Goal: Task Accomplishment & Management: Complete application form

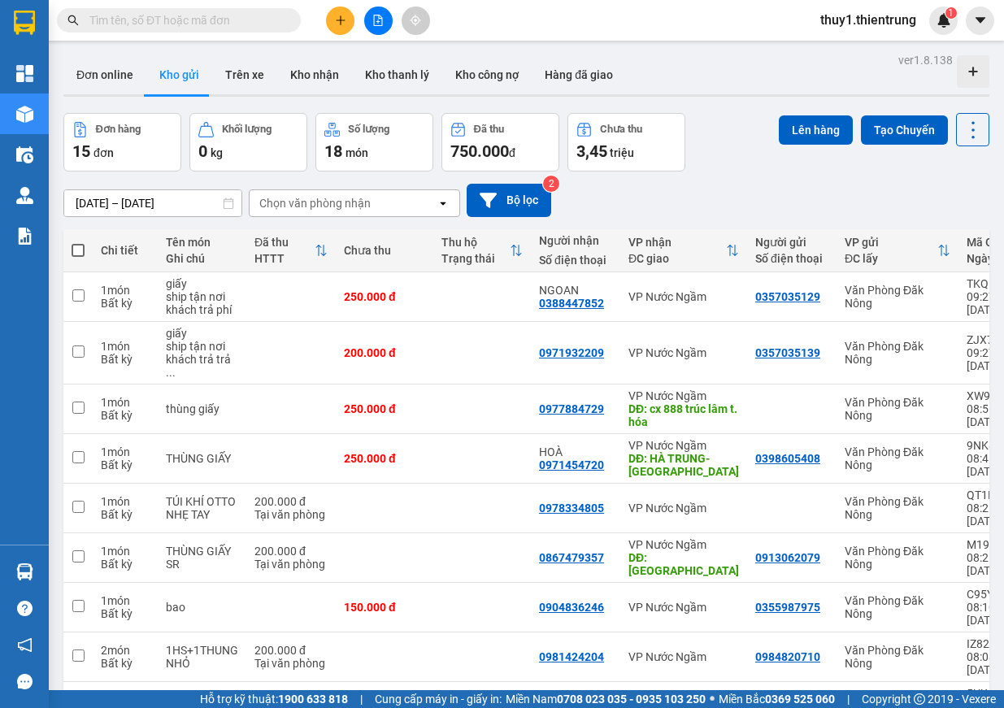
click at [335, 20] on icon "plus" at bounding box center [340, 20] width 11 height 11
click at [367, 58] on div "Tạo đơn hàng" at bounding box center [397, 61] width 122 height 31
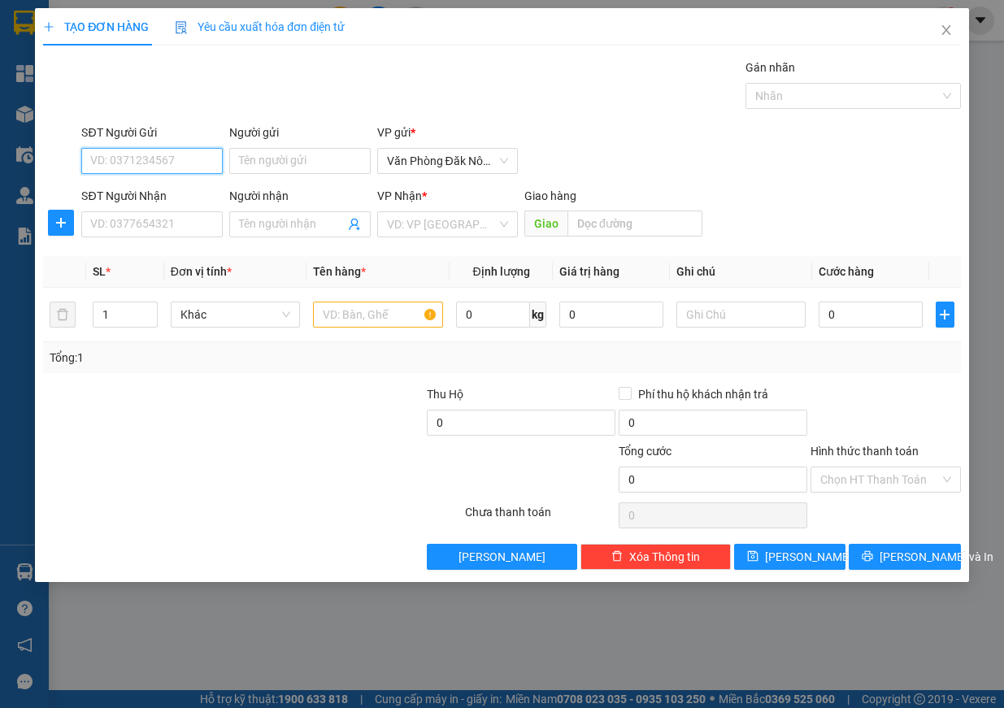
click at [104, 160] on input "SĐT Người Gửi" at bounding box center [151, 161] width 141 height 26
type input "0398447993"
drag, startPoint x: 174, startPoint y: 165, endPoint x: 38, endPoint y: 166, distance: 135.7
click at [38, 166] on div "TẠO ĐƠN HÀNG Yêu cầu xuất hóa đơn điện tử Transit Pickup Surcharge Ids Transit …" at bounding box center [502, 295] width 934 height 574
click at [123, 228] on input "SĐT Người Nhận" at bounding box center [151, 224] width 141 height 26
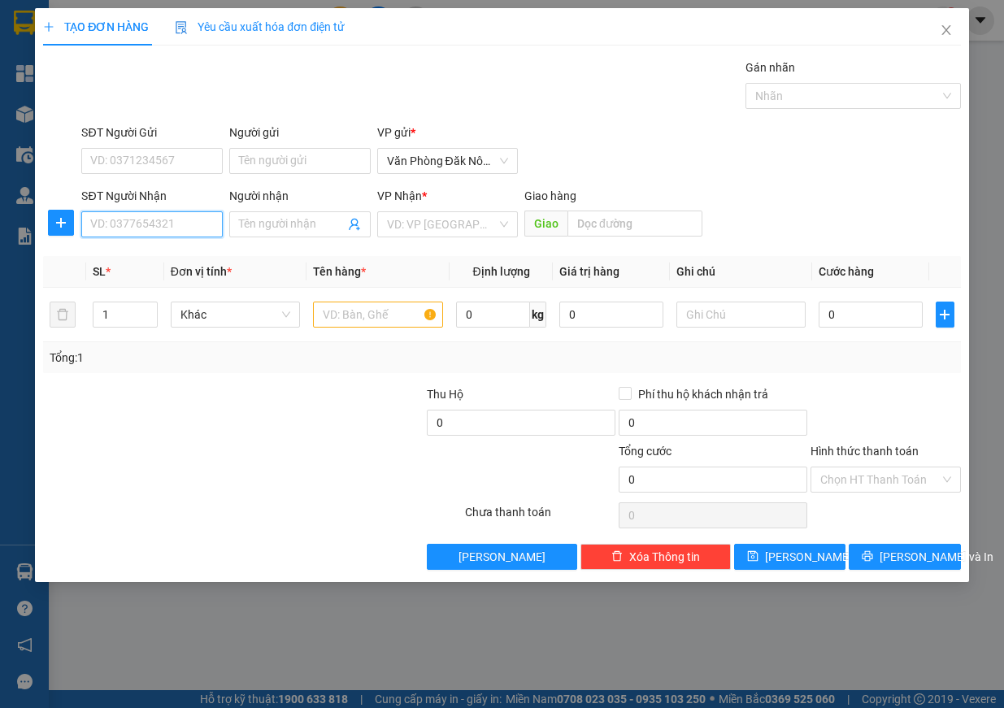
paste input "0398447993"
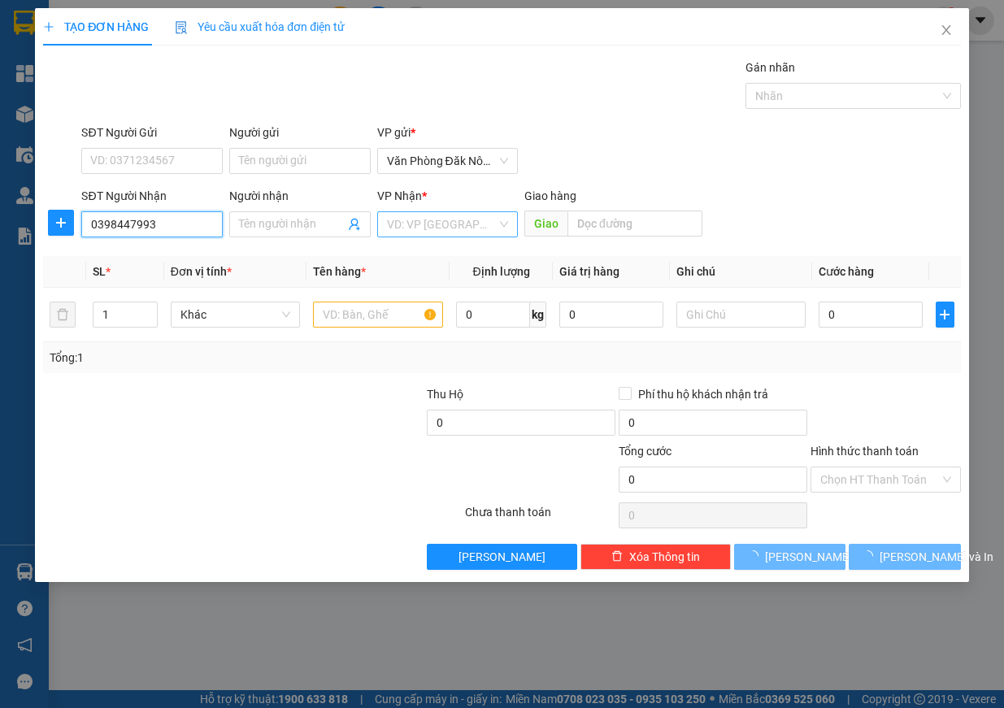
type input "0398447993"
click at [477, 228] on input "search" at bounding box center [442, 224] width 111 height 24
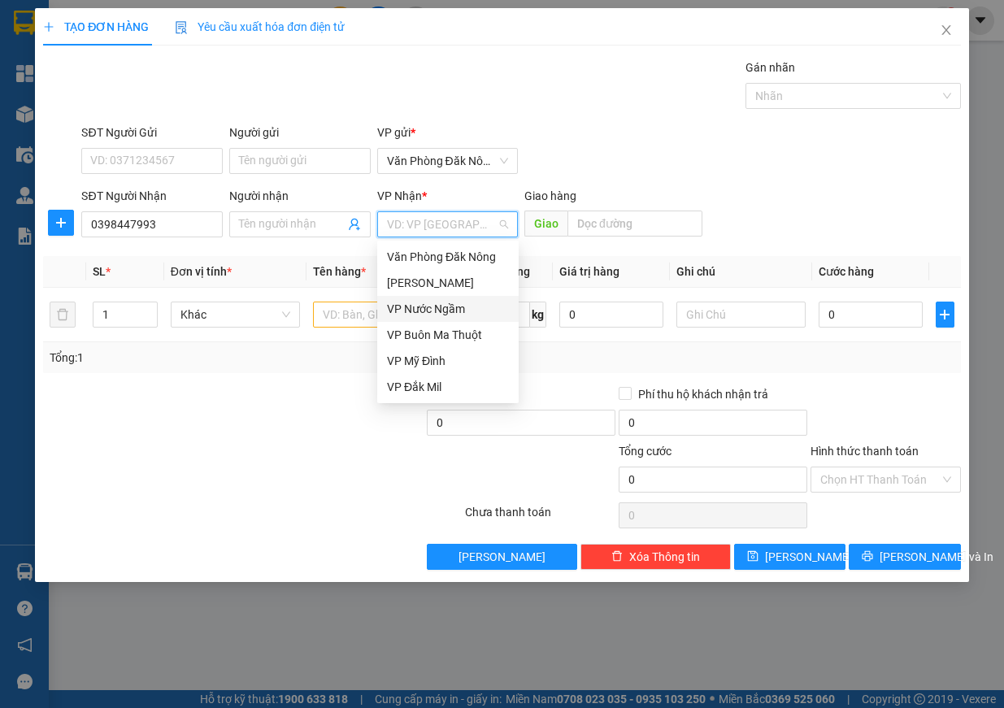
click at [443, 313] on div "VP Nước Ngầm" at bounding box center [448, 309] width 122 height 18
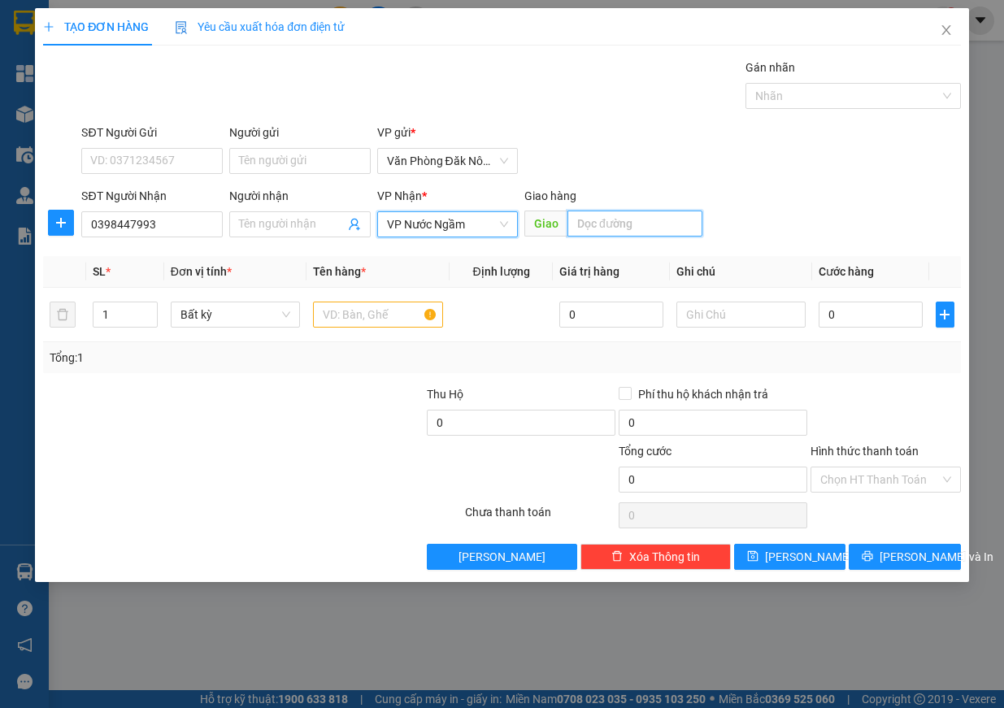
click at [597, 221] on input "text" at bounding box center [634, 223] width 135 height 26
type input "hn"
click at [384, 310] on input "text" at bounding box center [378, 315] width 130 height 26
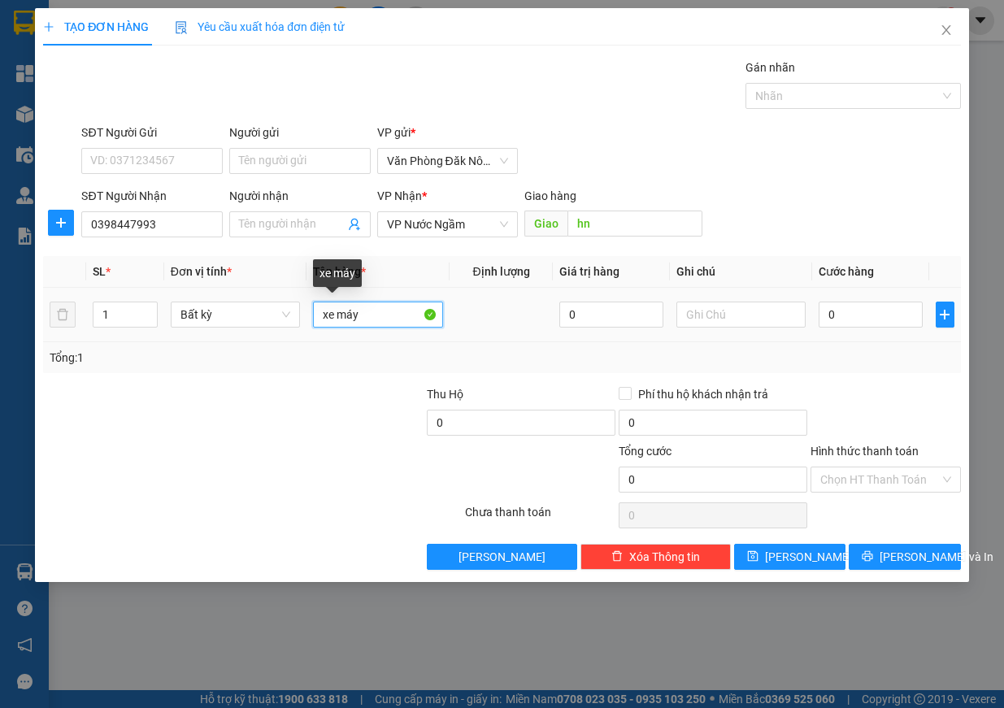
click at [363, 321] on input "xe máy" at bounding box center [378, 315] width 130 height 26
type input "xe may"
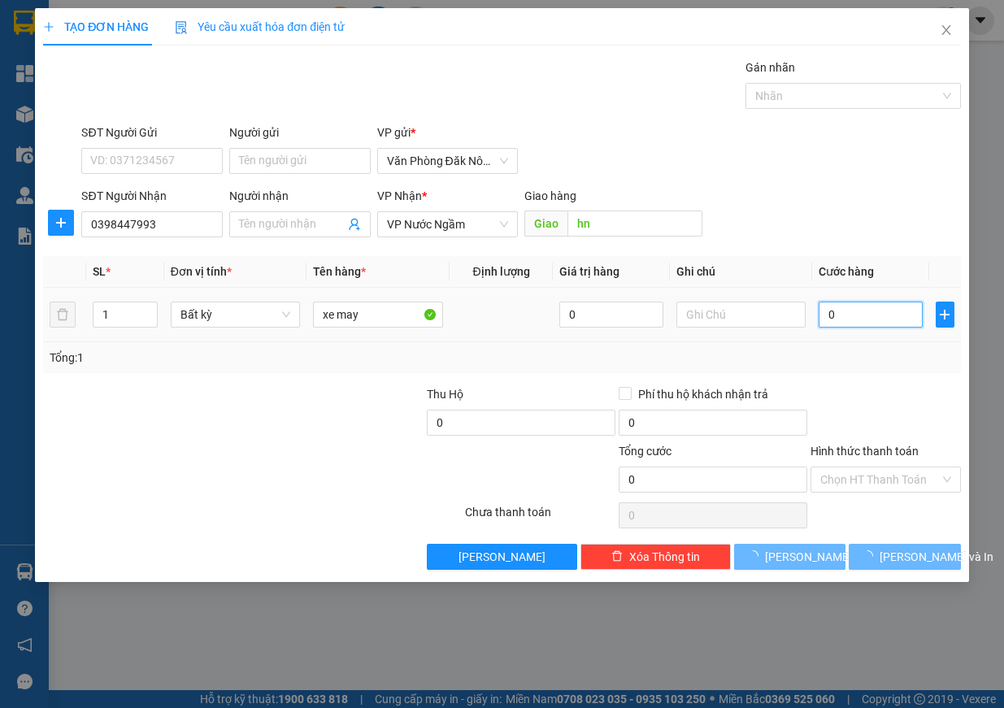
click at [822, 315] on input "0" at bounding box center [870, 315] width 104 height 26
type input "9"
type input "90"
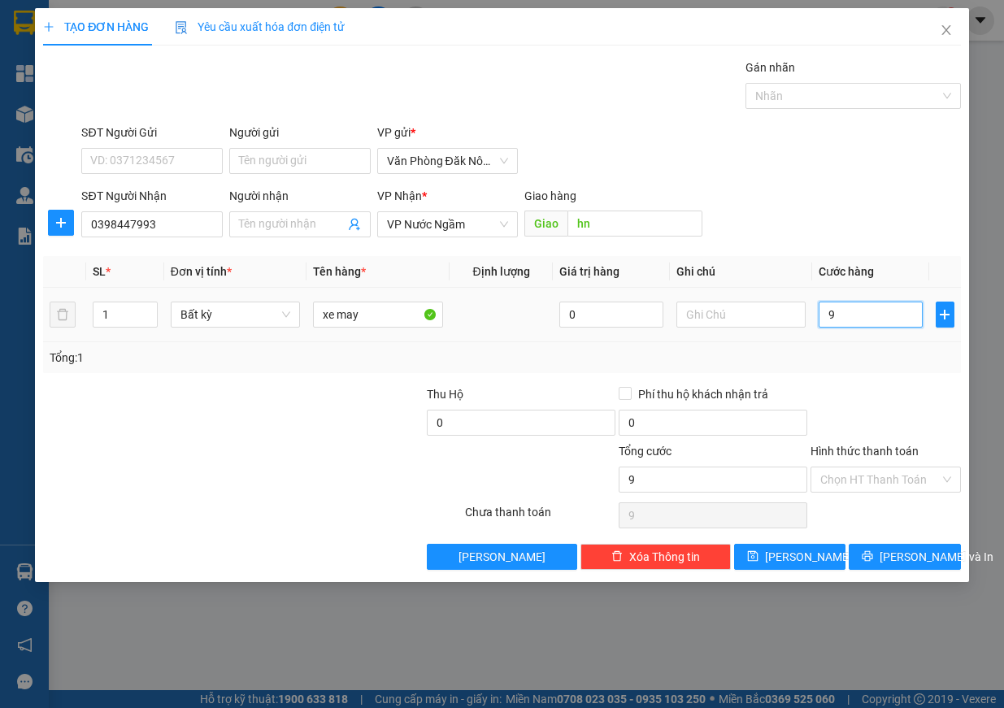
type input "90"
type input "900"
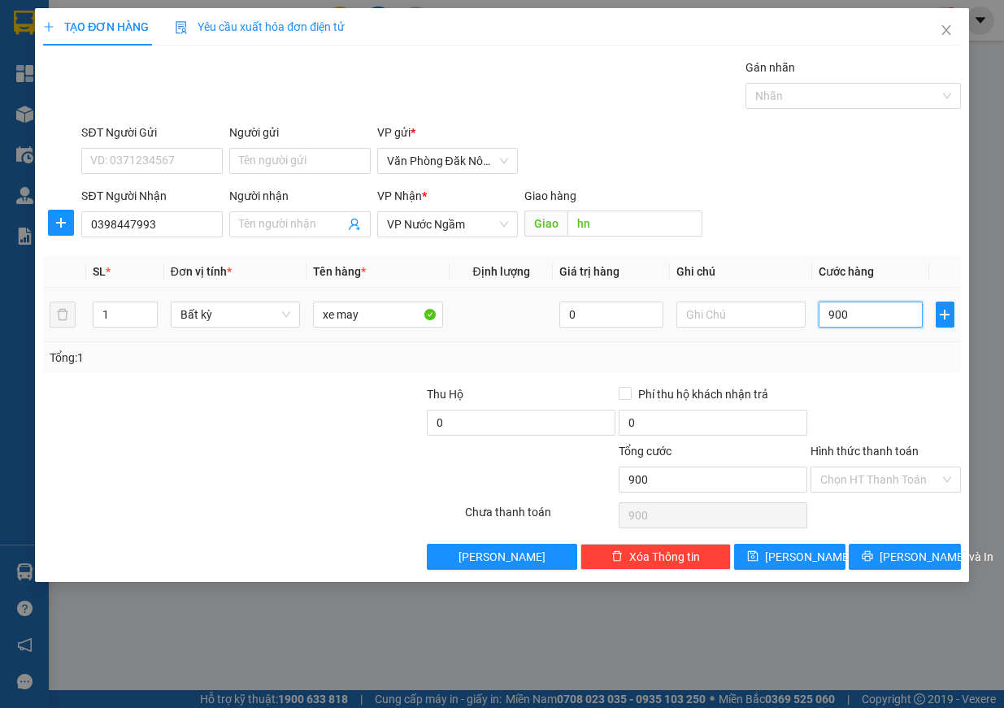
type input "9.000"
type input "90.000"
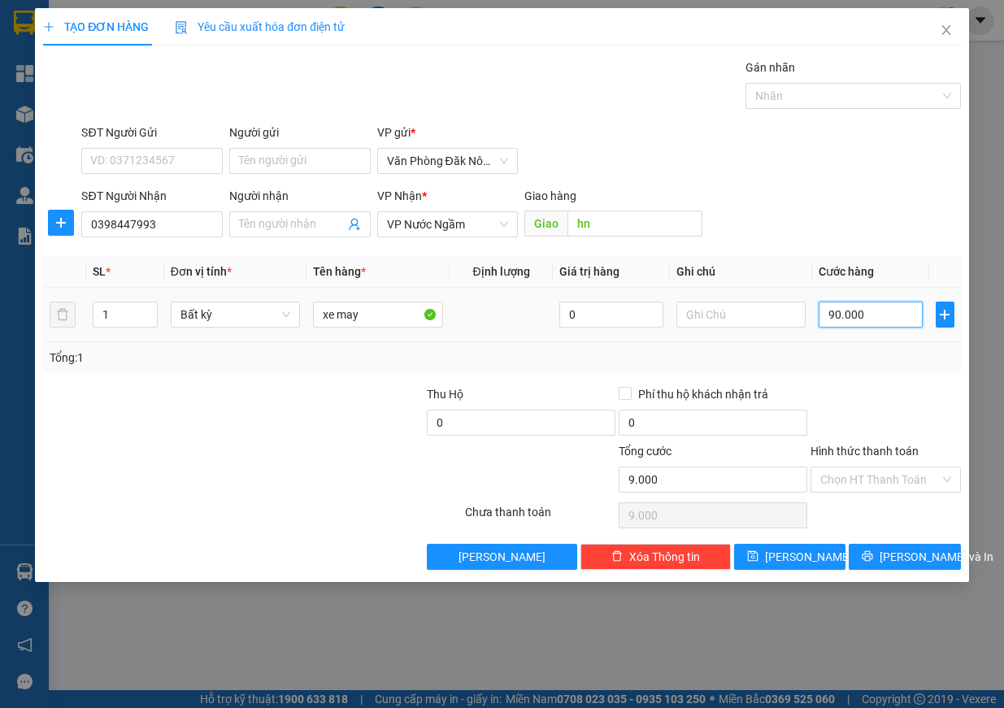
type input "90.000"
type input "900.000"
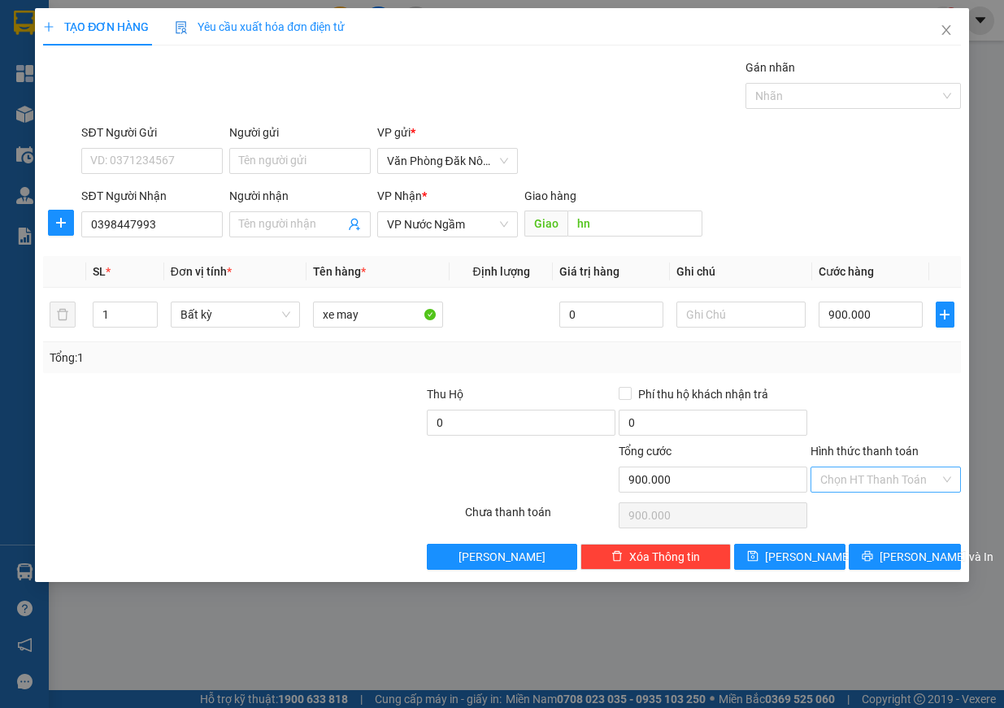
click at [928, 471] on input "Hình thức thanh toán" at bounding box center [879, 479] width 119 height 24
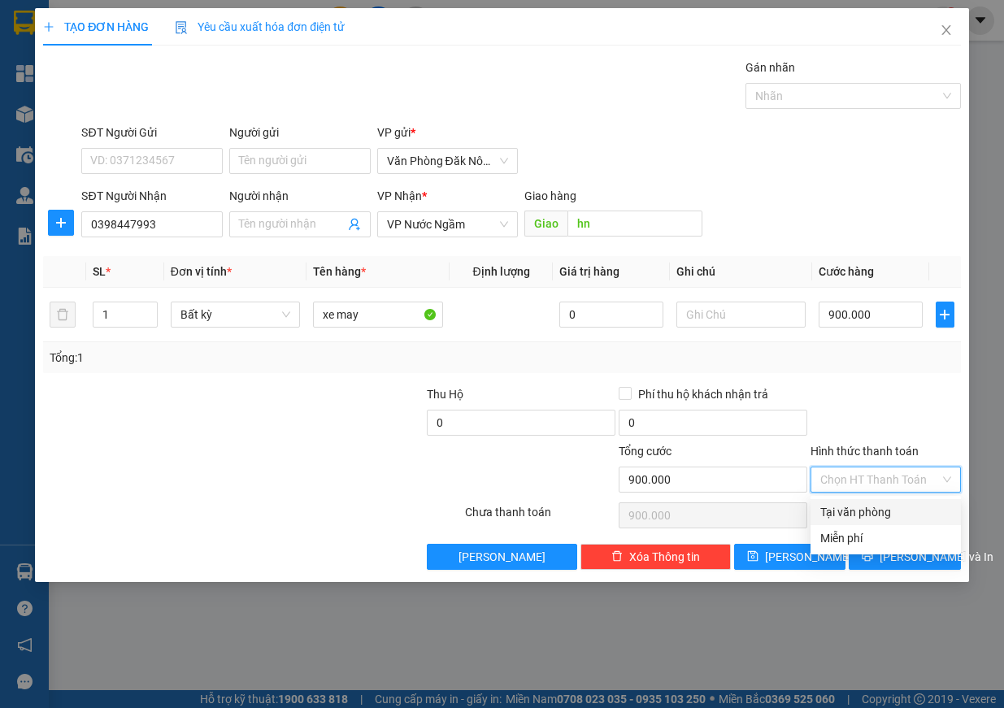
click at [876, 397] on div at bounding box center [886, 413] width 154 height 57
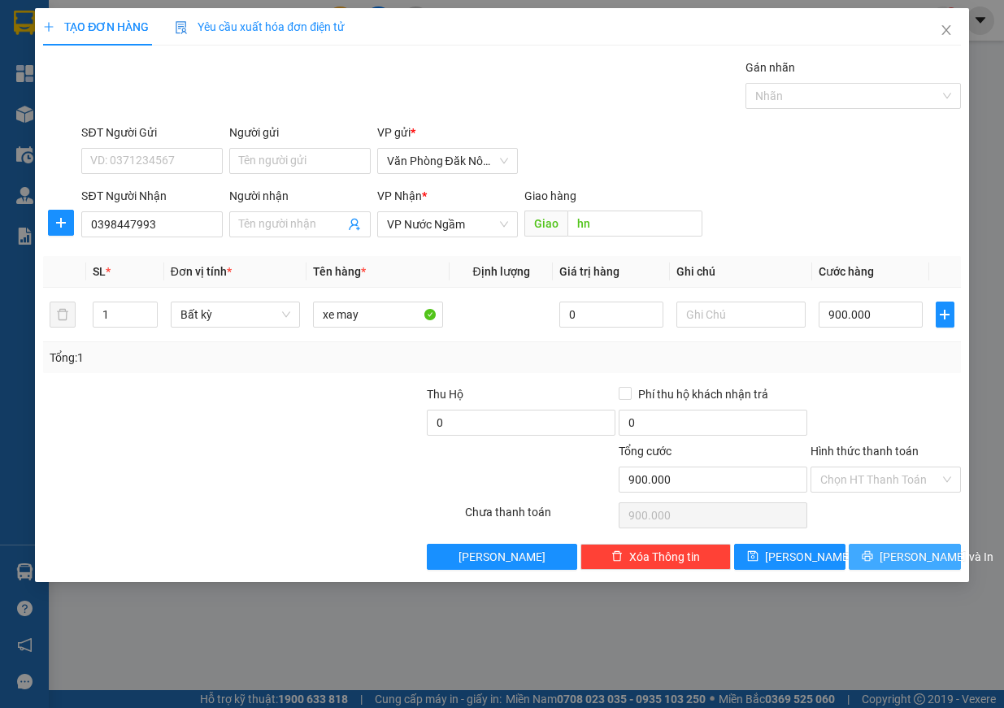
click at [924, 563] on span "[PERSON_NAME] và In" at bounding box center [936, 557] width 114 height 18
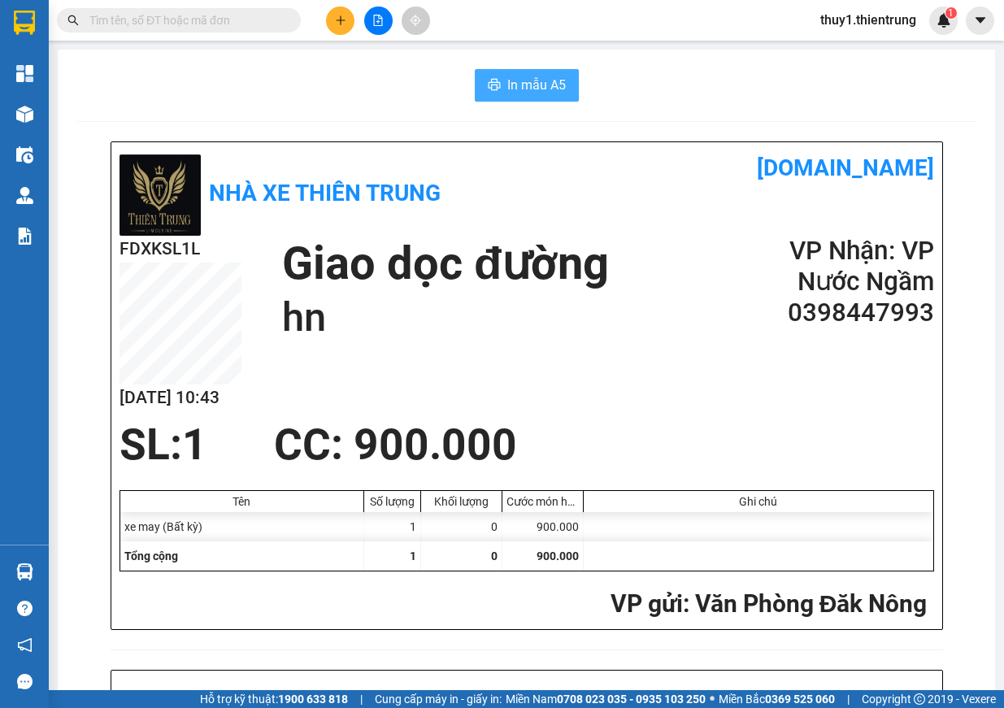
click at [563, 81] on button "In mẫu A5" at bounding box center [527, 85] width 104 height 33
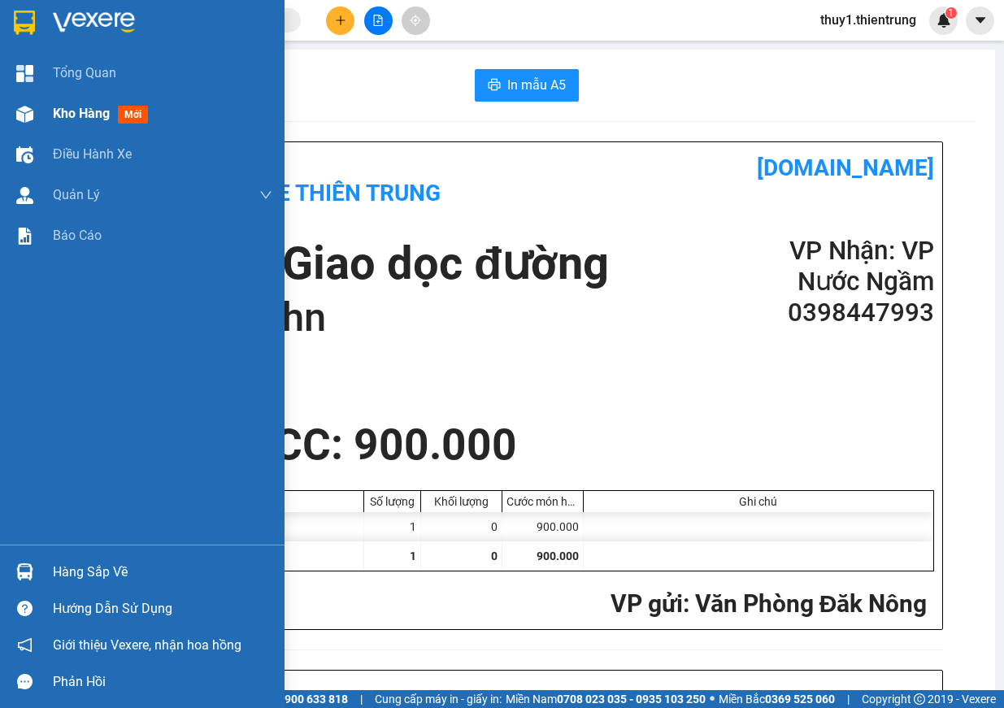
click at [35, 110] on div at bounding box center [25, 114] width 28 height 28
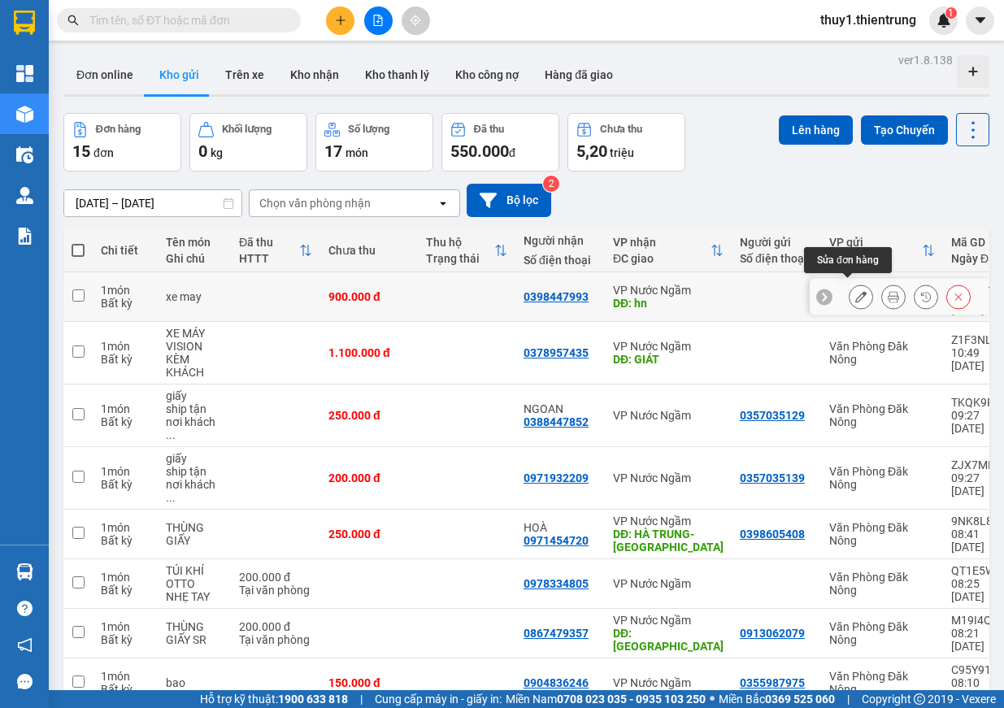
click at [855, 293] on icon at bounding box center [860, 296] width 11 height 11
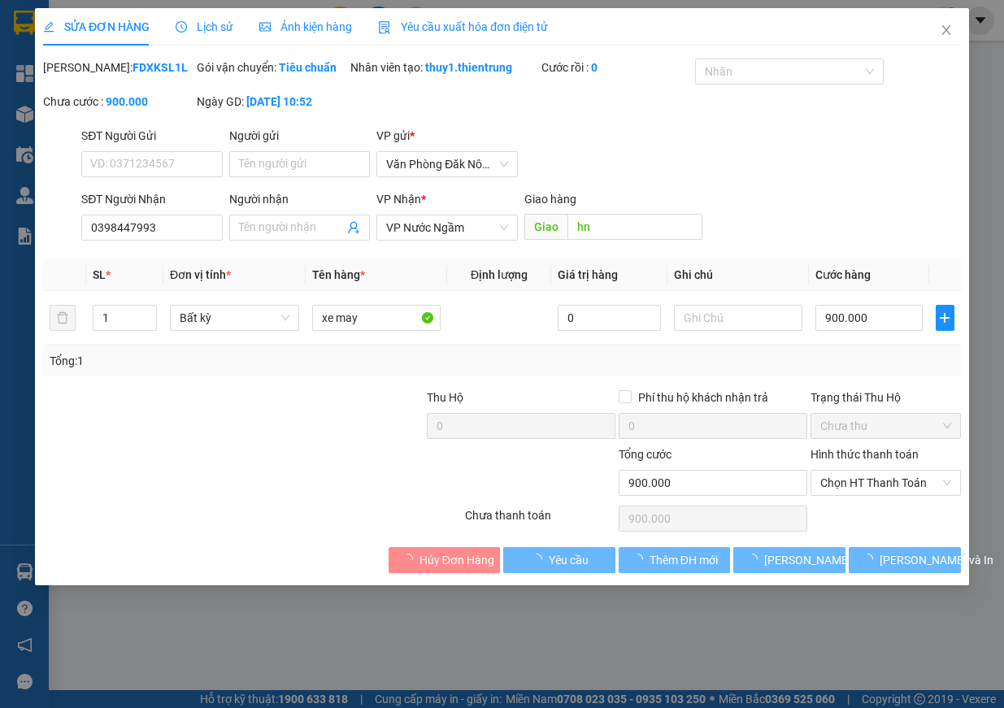
type input "0398447993"
type input "hn"
type input "900.000"
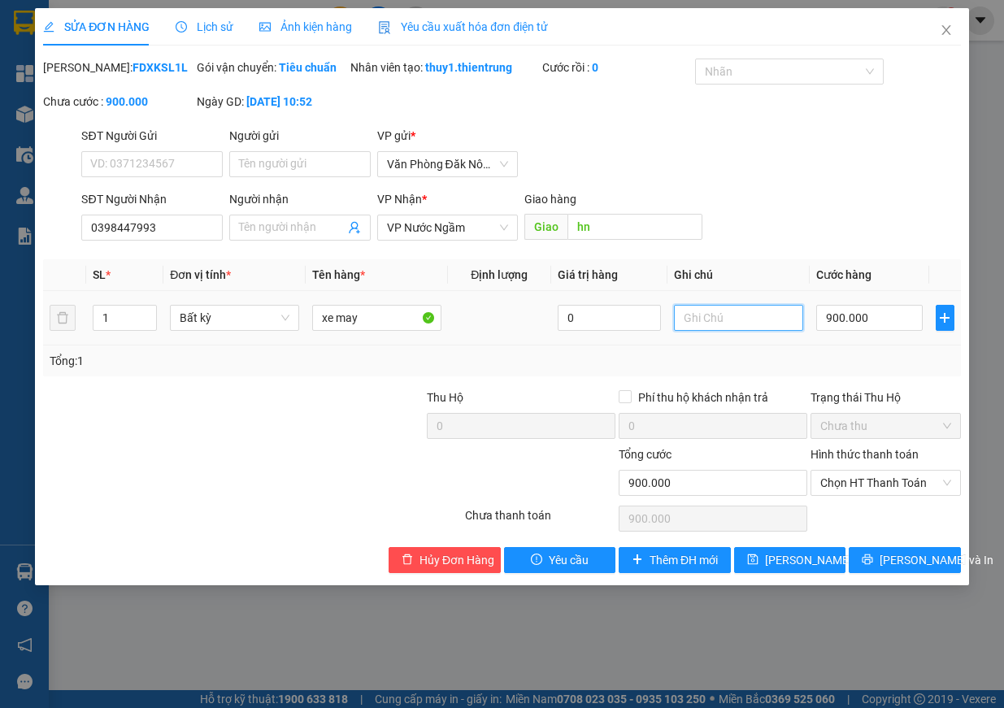
click at [740, 331] on input "text" at bounding box center [738, 318] width 129 height 26
click at [744, 331] on input "text" at bounding box center [738, 318] width 129 height 26
type input "xe đi theo khách"
click at [915, 569] on span "[PERSON_NAME] và In" at bounding box center [936, 560] width 114 height 18
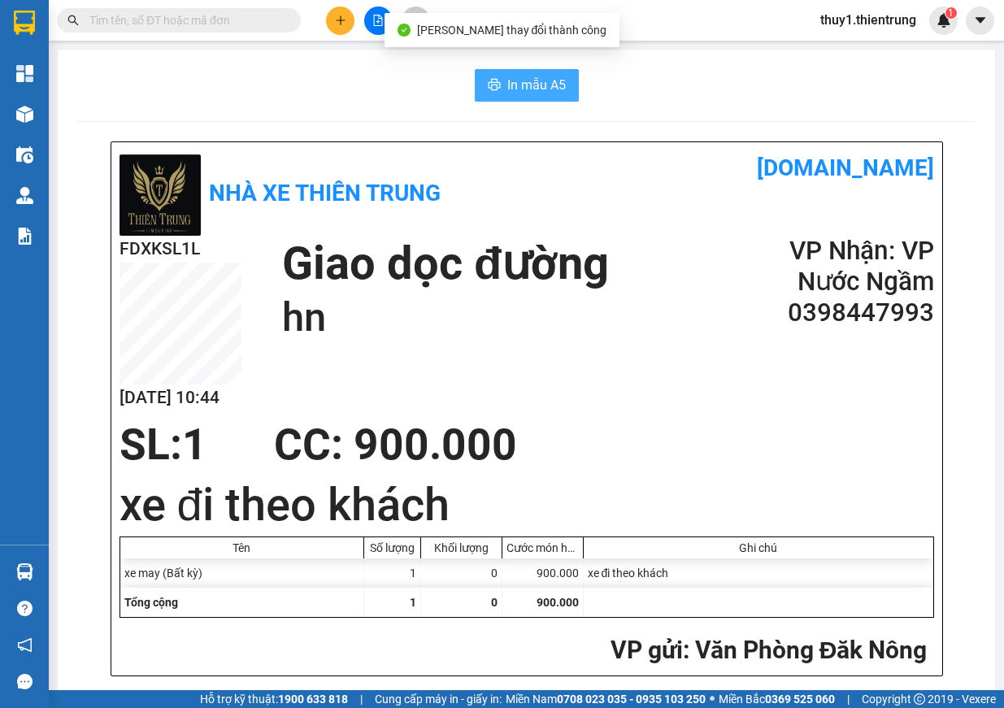
click at [519, 79] on span "In mẫu A5" at bounding box center [536, 85] width 59 height 20
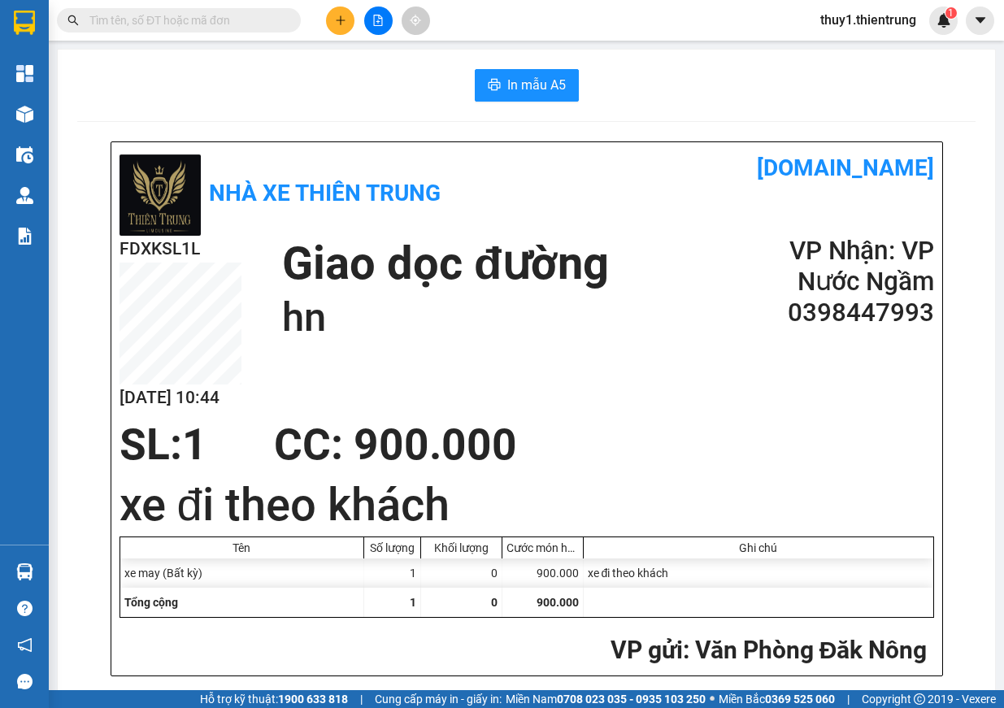
click at [809, 488] on h1 "xe đi theo khách" at bounding box center [526, 504] width 814 height 63
